Goal: Find specific page/section: Find specific page/section

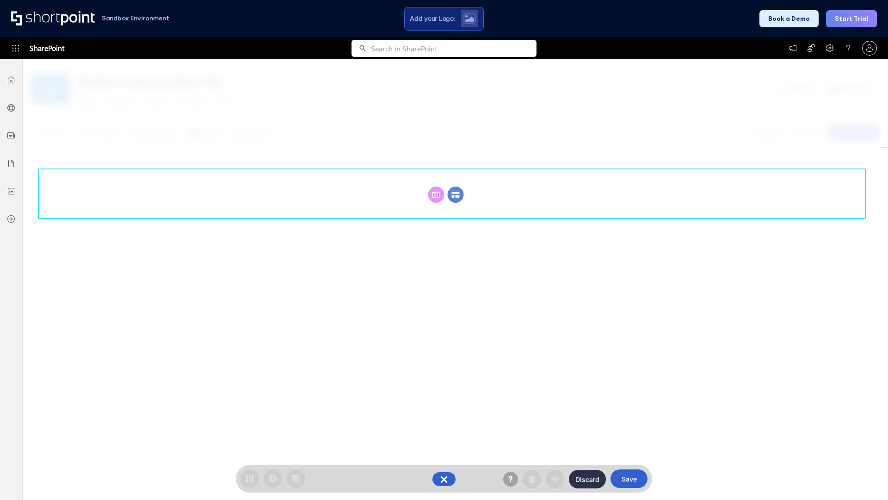
click at [456, 186] on circle at bounding box center [456, 194] width 16 height 16
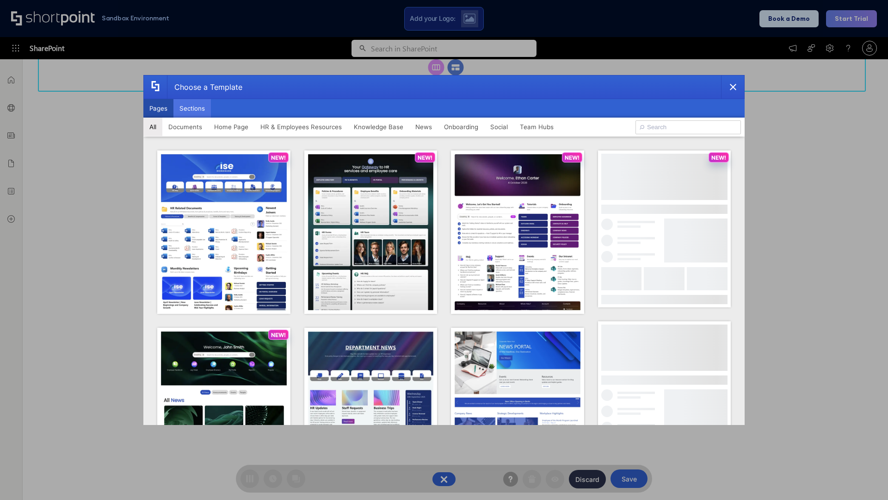
click at [192, 108] on button "Sections" at bounding box center [192, 108] width 37 height 19
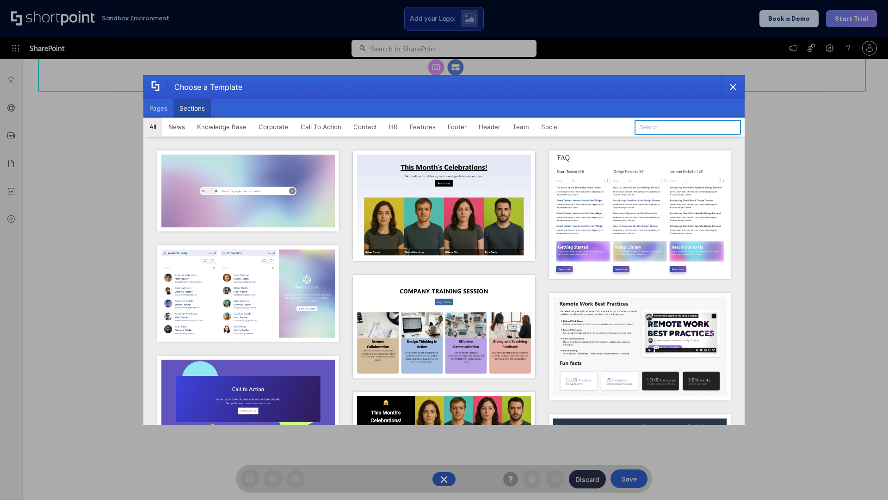
type input "Footer 6"
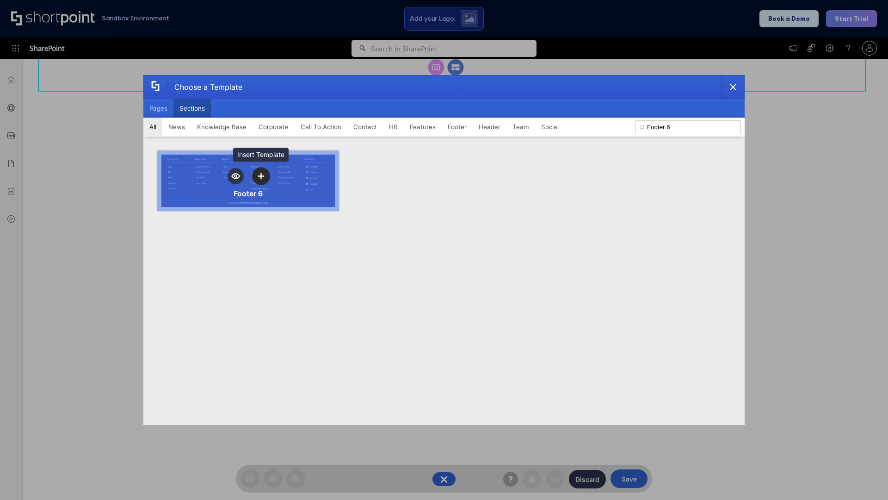
click at [261, 176] on icon "template selector" at bounding box center [261, 176] width 6 height 6
